Goal: Task Accomplishment & Management: Manage account settings

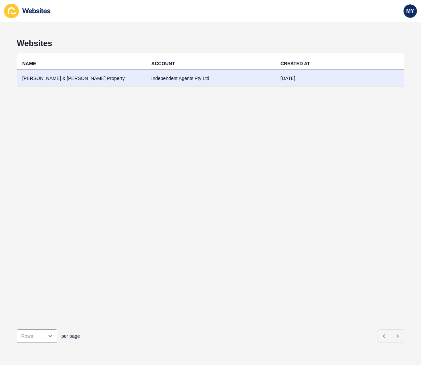
click at [44, 82] on td "[PERSON_NAME] & [PERSON_NAME] Property" at bounding box center [81, 78] width 129 height 16
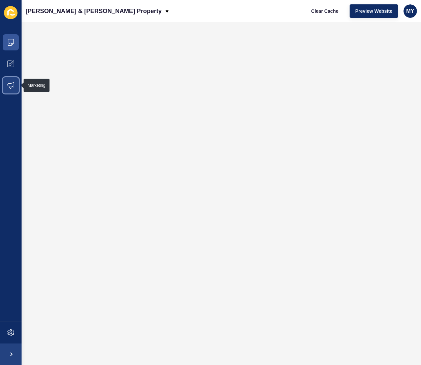
click at [12, 84] on icon at bounding box center [10, 85] width 7 height 7
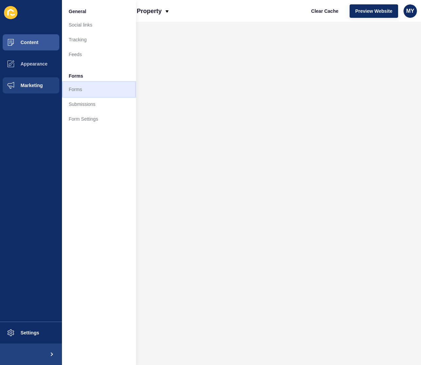
click at [85, 89] on link "Forms" at bounding box center [99, 89] width 74 height 15
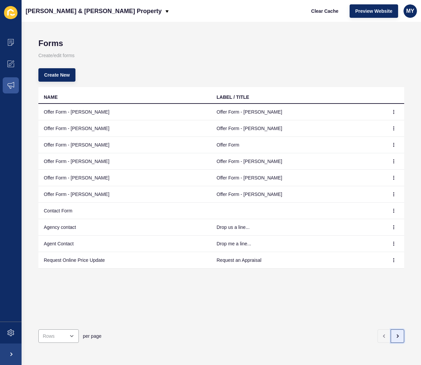
click at [398, 338] on icon "button" at bounding box center [396, 336] width 5 height 5
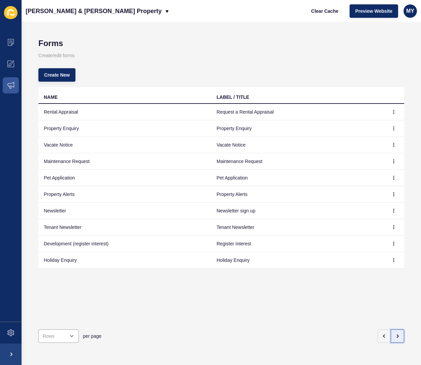
click at [398, 338] on icon "button" at bounding box center [396, 336] width 5 height 5
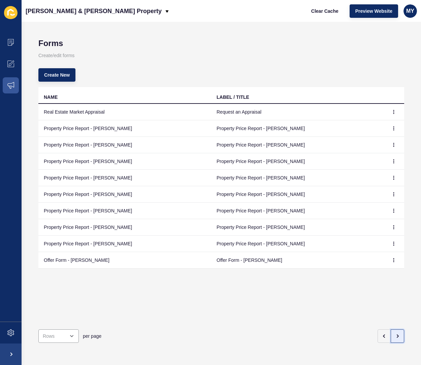
click at [398, 338] on icon "button" at bounding box center [396, 336] width 5 height 5
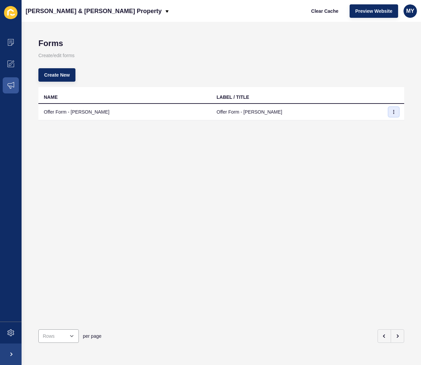
click at [394, 112] on icon "button" at bounding box center [393, 112] width 4 height 4
click at [360, 126] on link "Edit" at bounding box center [374, 125] width 47 height 15
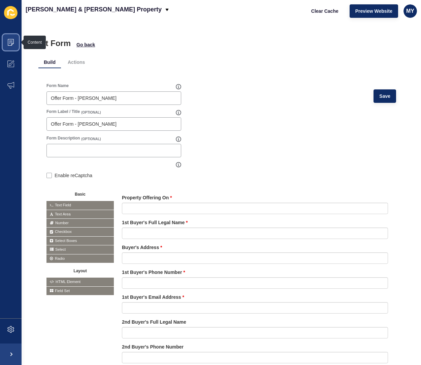
click at [11, 42] on icon at bounding box center [10, 42] width 3 height 0
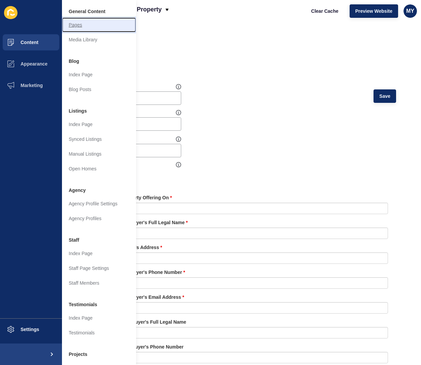
click at [79, 25] on link "Pages" at bounding box center [99, 24] width 74 height 15
